Goal: Task Accomplishment & Management: Use online tool/utility

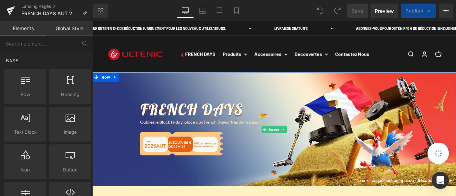
click at [293, 140] on img at bounding box center [307, 149] width 431 height 135
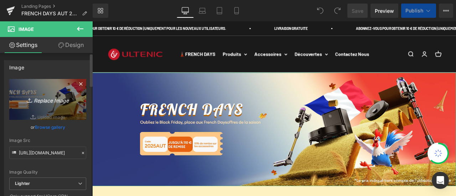
click at [56, 98] on icon "Replace Image" at bounding box center [47, 99] width 57 height 9
type input "C:\fakepath\landing page banner PC.jpg"
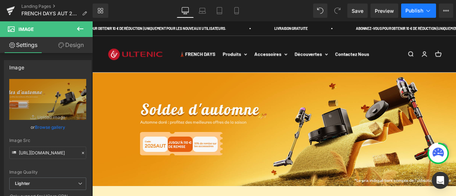
click at [416, 10] on span "Publish" at bounding box center [414, 11] width 18 height 6
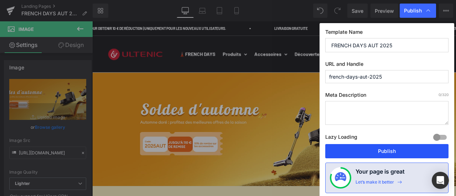
click at [384, 150] on button "Publish" at bounding box center [386, 151] width 123 height 14
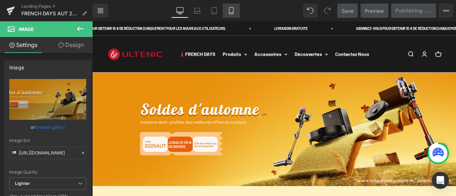
click at [234, 5] on link "Mobile" at bounding box center [230, 11] width 17 height 14
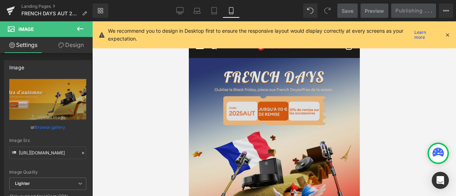
click at [262, 109] on img at bounding box center [273, 143] width 171 height 171
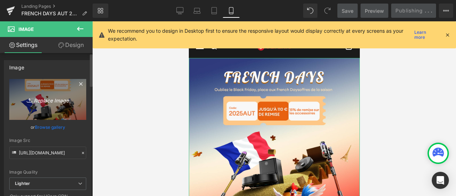
click at [38, 99] on icon "Replace Image" at bounding box center [47, 99] width 57 height 9
type input "C:\fakepath\landing page banner M.jpg"
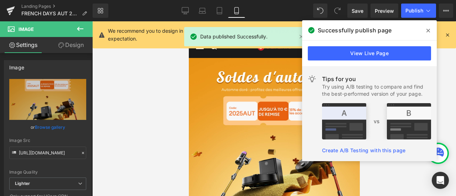
click at [428, 30] on icon at bounding box center [428, 31] width 4 height 4
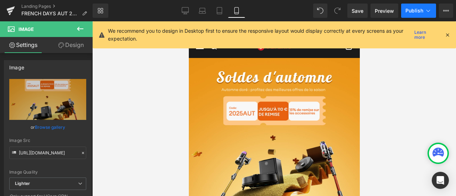
click at [417, 11] on span "Publish" at bounding box center [414, 11] width 18 height 6
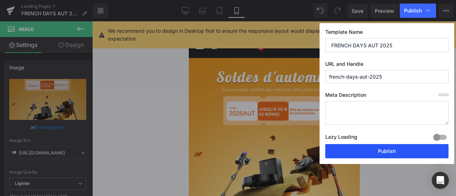
click at [395, 153] on button "Publish" at bounding box center [386, 151] width 123 height 14
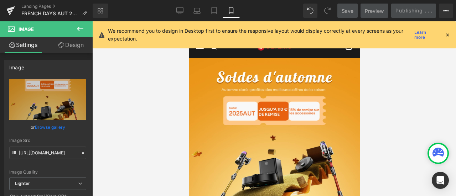
click at [446, 35] on icon at bounding box center [447, 35] width 6 height 6
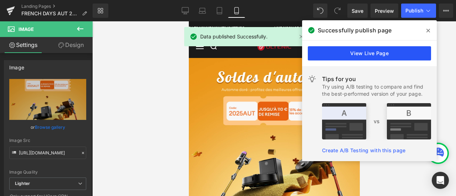
click at [406, 56] on link "View Live Page" at bounding box center [368, 53] width 123 height 14
